Goal: Transaction & Acquisition: Book appointment/travel/reservation

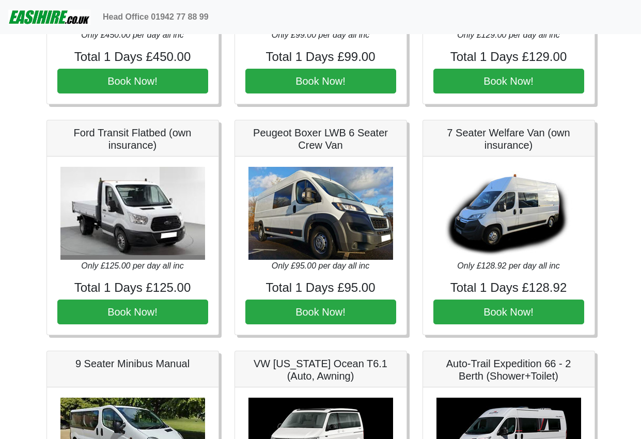
scroll to position [1084, 0]
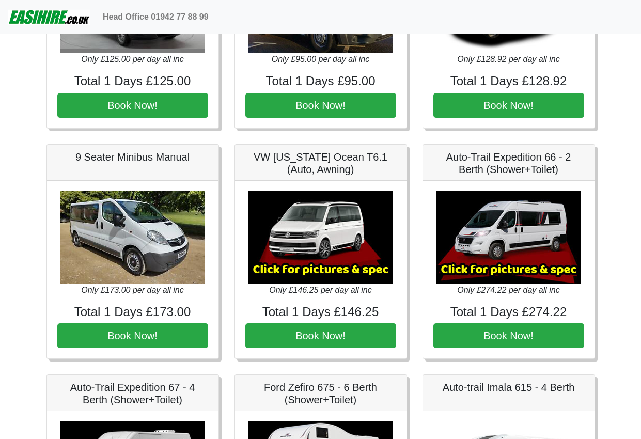
click at [117, 248] on img at bounding box center [132, 237] width 145 height 93
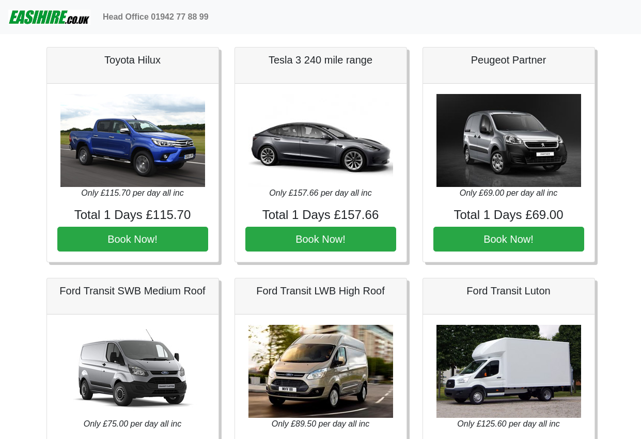
scroll to position [0, 0]
